Goal: Check status: Verify the current state of an ongoing process or item

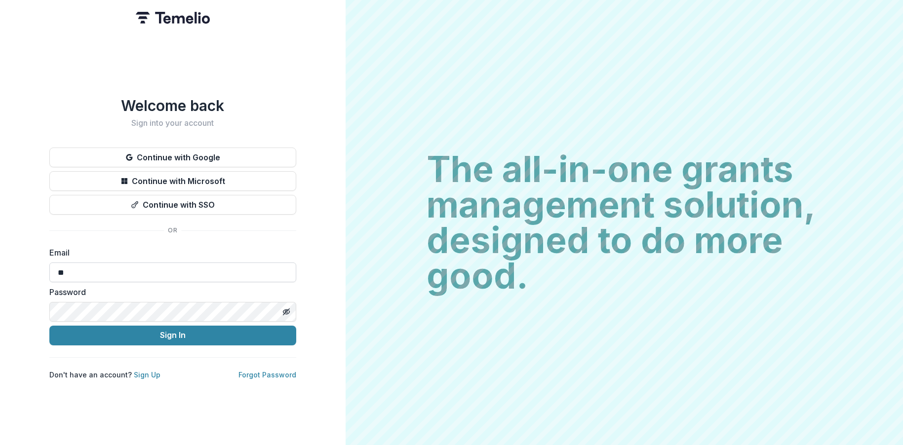
type input "**********"
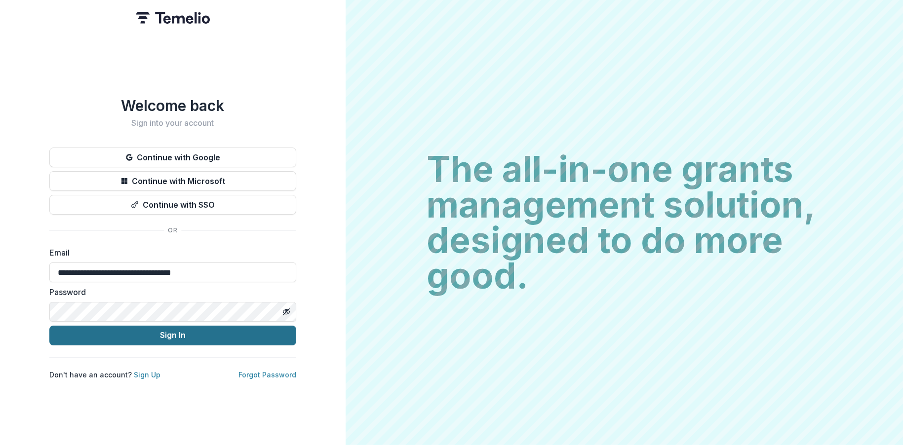
click at [81, 340] on button "Sign In" at bounding box center [172, 336] width 247 height 20
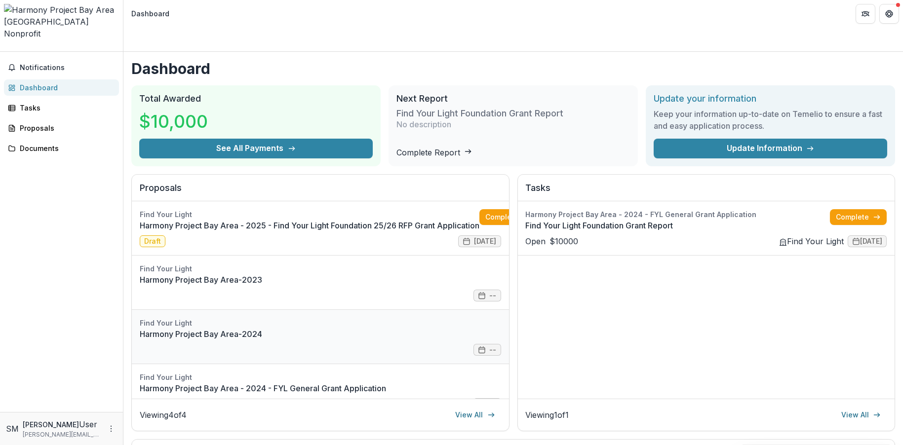
click at [243, 328] on link "Harmony Project Bay Area-2024" at bounding box center [321, 334] width 362 height 12
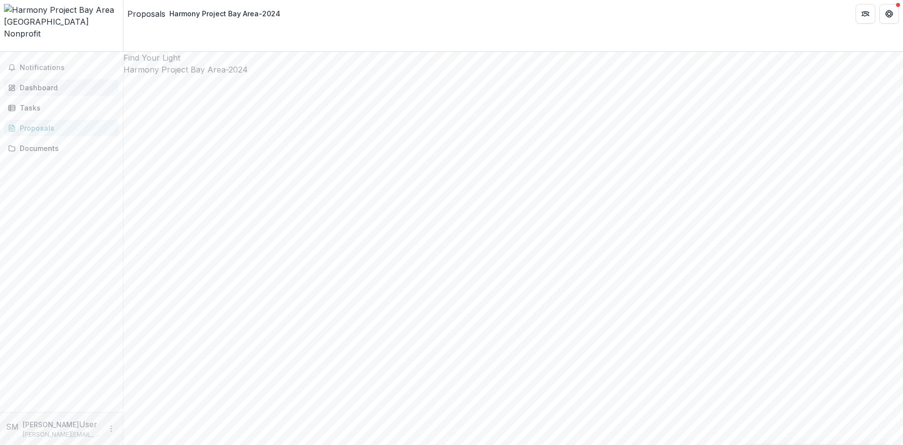
click at [61, 82] on div "Dashboard" at bounding box center [65, 87] width 91 height 10
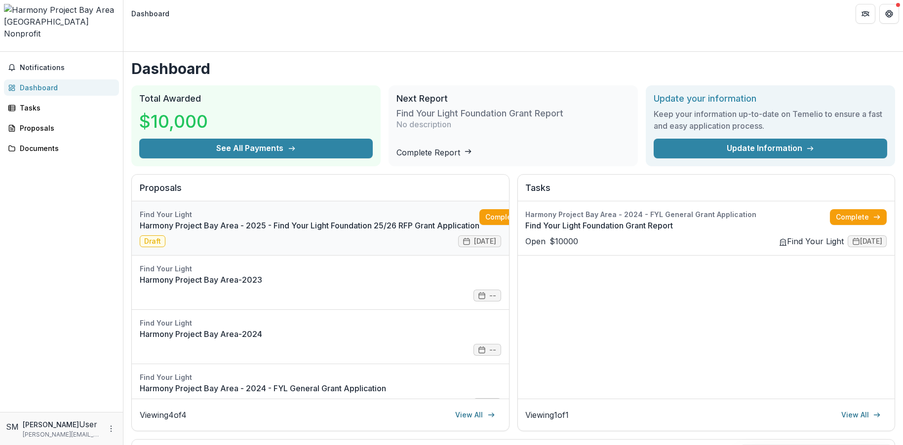
click at [231, 220] on link "Harmony Project Bay Area - 2025 - Find Your Light Foundation 25/26 RFP Grant Ap…" at bounding box center [310, 226] width 340 height 12
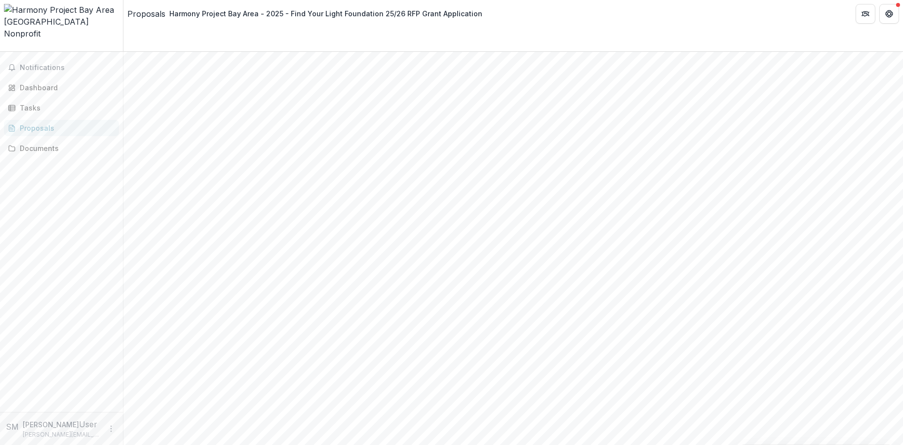
scroll to position [0, 32]
drag, startPoint x: 405, startPoint y: 131, endPoint x: 622, endPoint y: 130, distance: 216.8
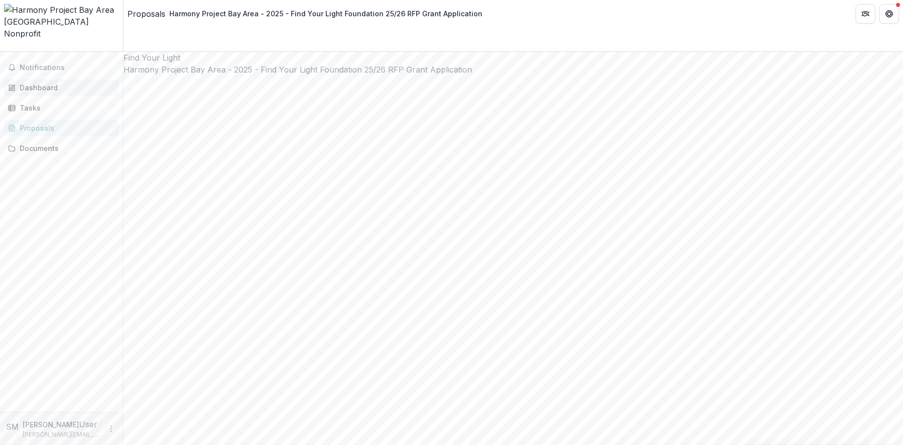
click at [47, 82] on div "Dashboard" at bounding box center [65, 87] width 91 height 10
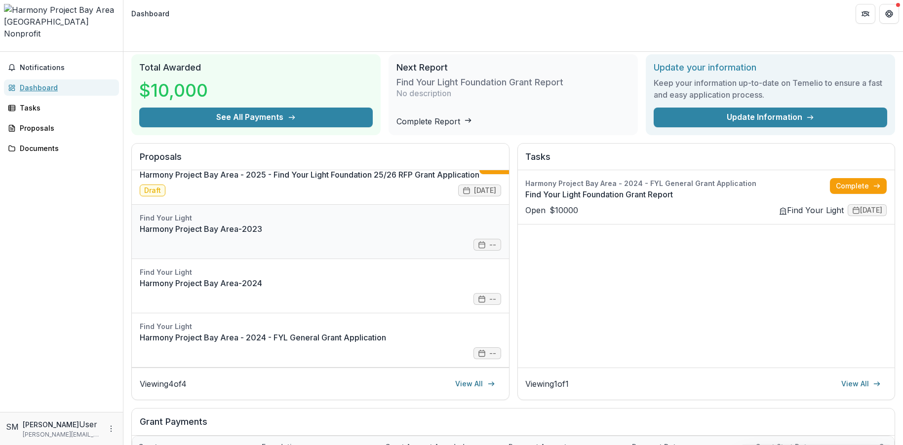
scroll to position [35, 0]
click at [325, 332] on link "Harmony Project Bay Area - 2024 - FYL General Grant Application" at bounding box center [321, 338] width 362 height 12
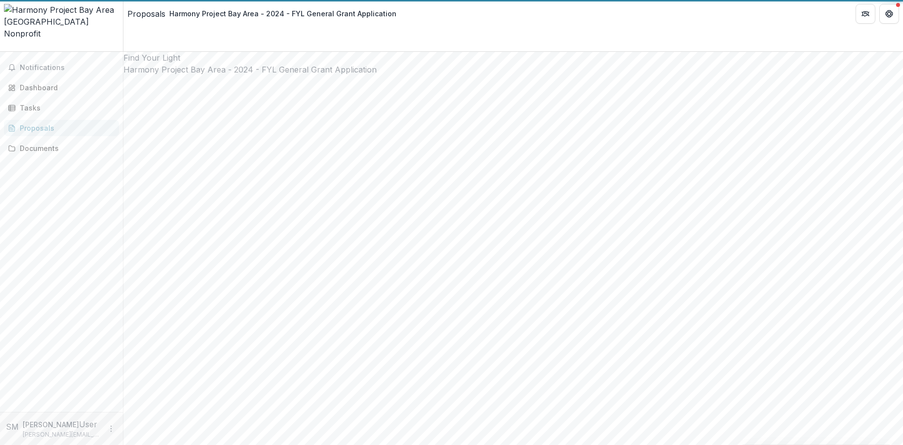
type input "*******"
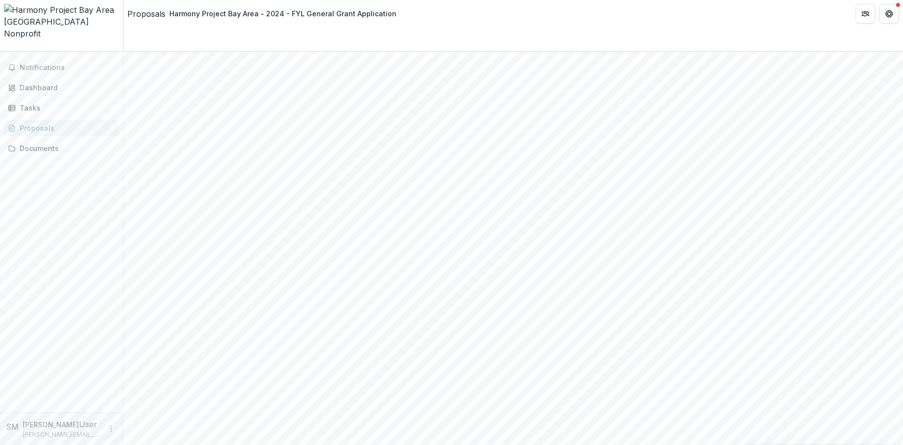
scroll to position [1890, 0]
click at [61, 80] on link "Dashboard" at bounding box center [61, 88] width 115 height 16
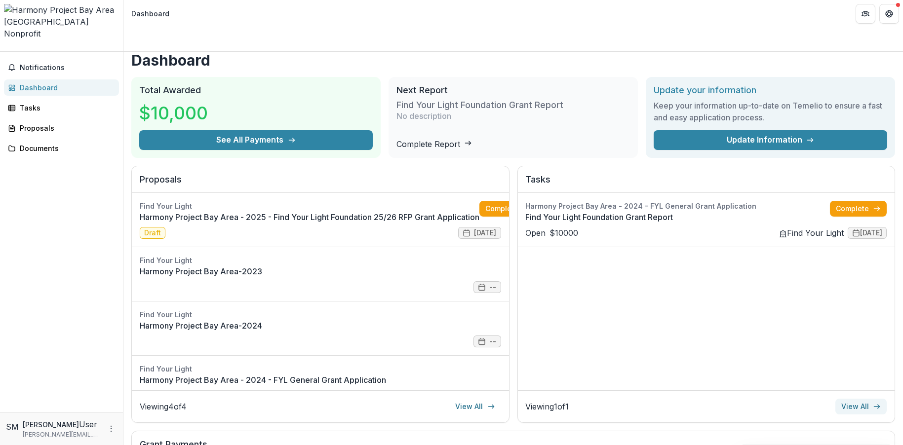
click at [854, 399] on link "View All" at bounding box center [861, 407] width 51 height 16
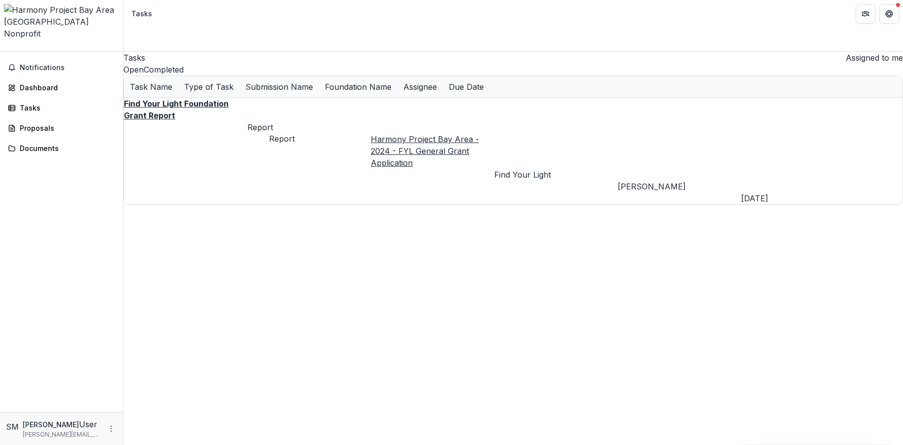
click at [278, 121] on div "Report" at bounding box center [308, 127] width 123 height 12
click at [43, 123] on div "Proposals" at bounding box center [65, 128] width 91 height 10
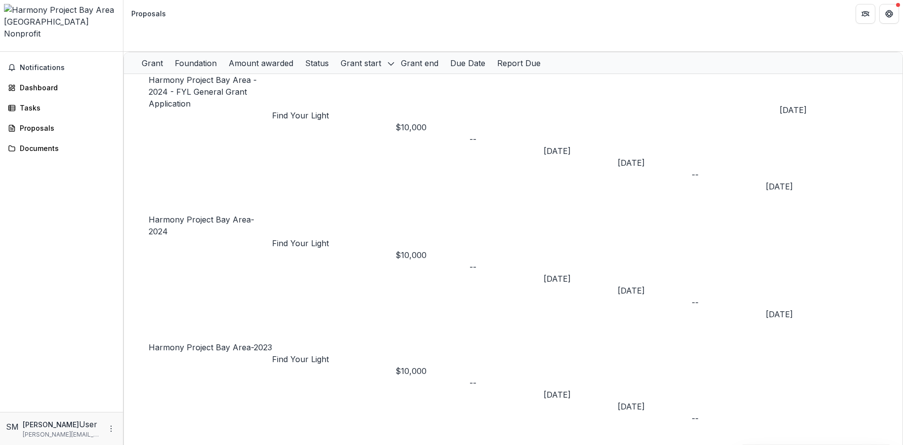
click at [793, 310] on link "[DATE]" at bounding box center [779, 315] width 27 height 10
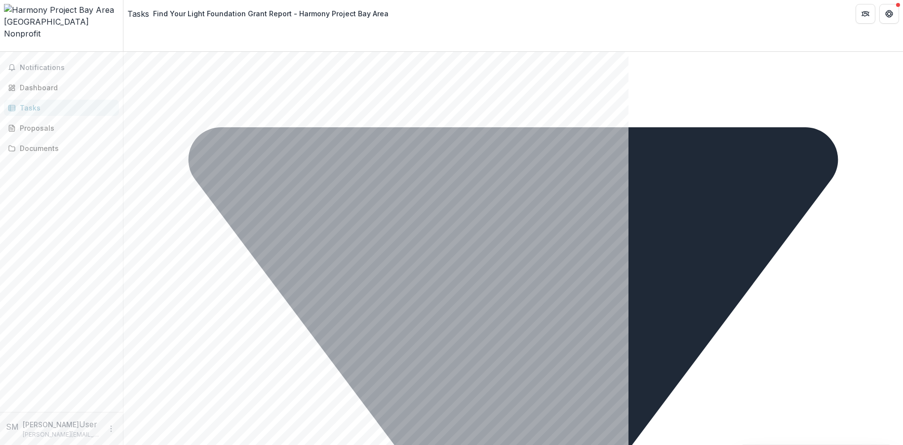
scroll to position [1896, 0]
click at [53, 82] on div "Dashboard" at bounding box center [65, 87] width 91 height 10
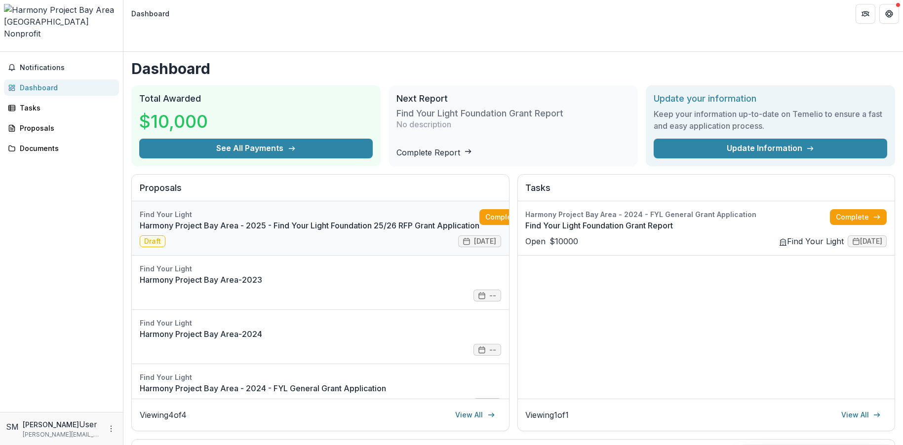
click at [234, 220] on link "Harmony Project Bay Area - 2025 - Find Your Light Foundation 25/26 RFP Grant Ap…" at bounding box center [310, 226] width 340 height 12
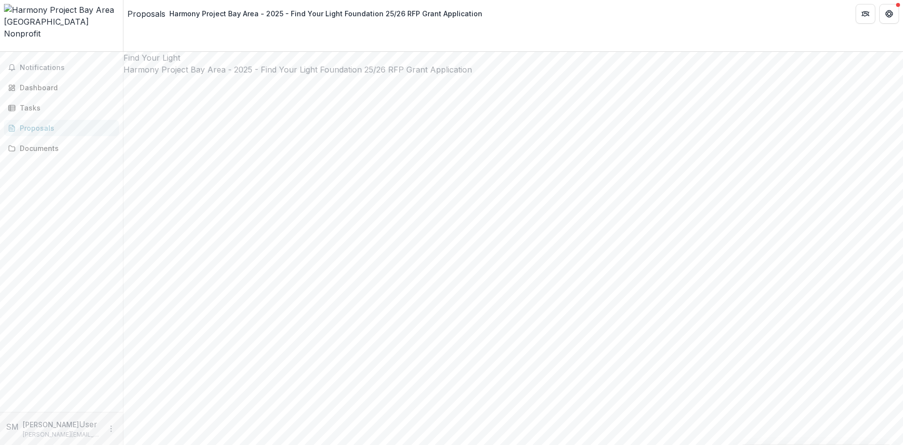
drag, startPoint x: 568, startPoint y: 158, endPoint x: 564, endPoint y: 433, distance: 274.6
